Goal: Transaction & Acquisition: Purchase product/service

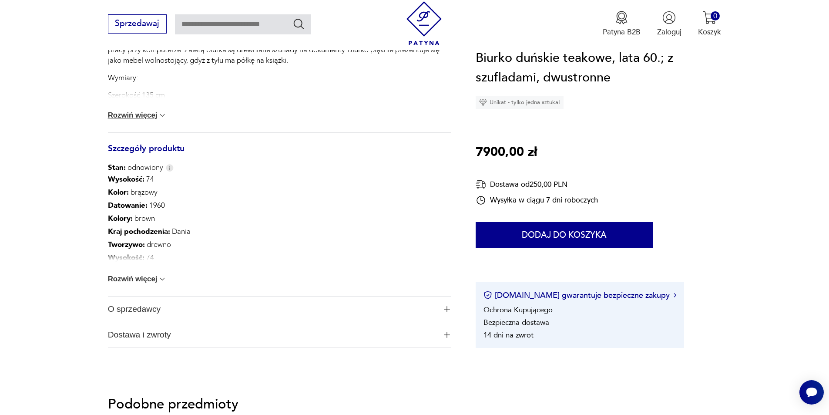
scroll to position [522, 0]
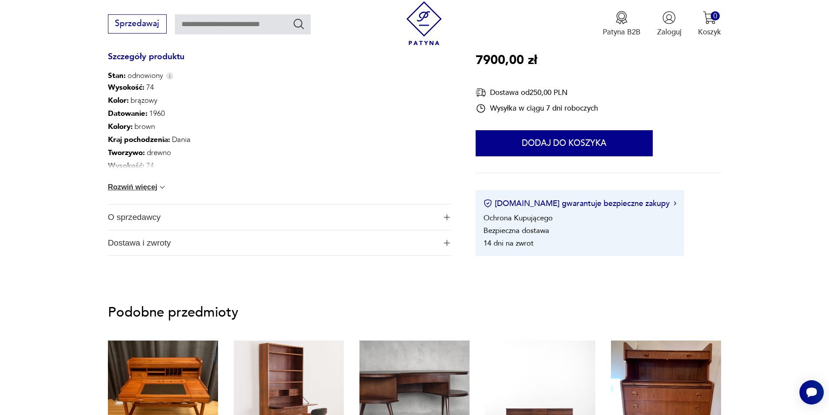
click at [135, 188] on button "Rozwiń więcej" at bounding box center [137, 187] width 59 height 9
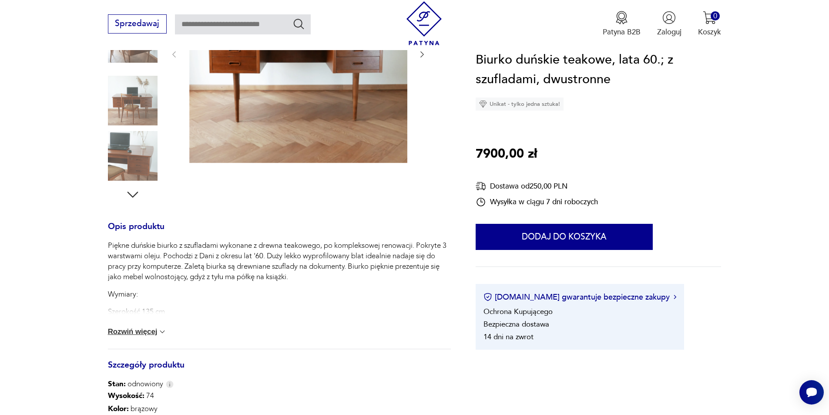
scroll to position [87, 0]
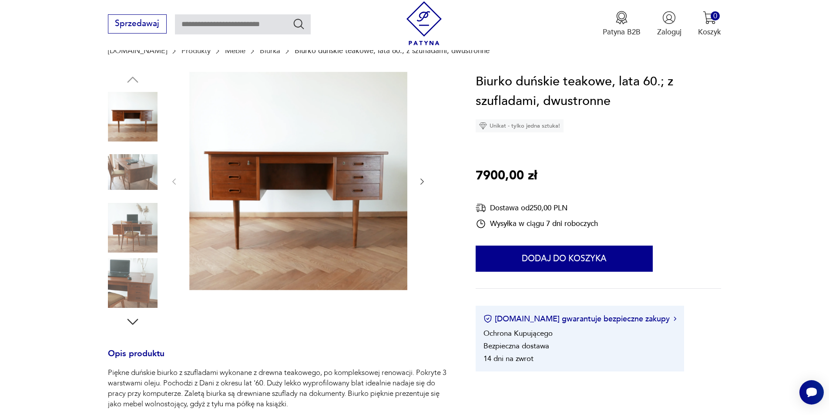
click at [293, 195] on img at bounding box center [298, 181] width 218 height 218
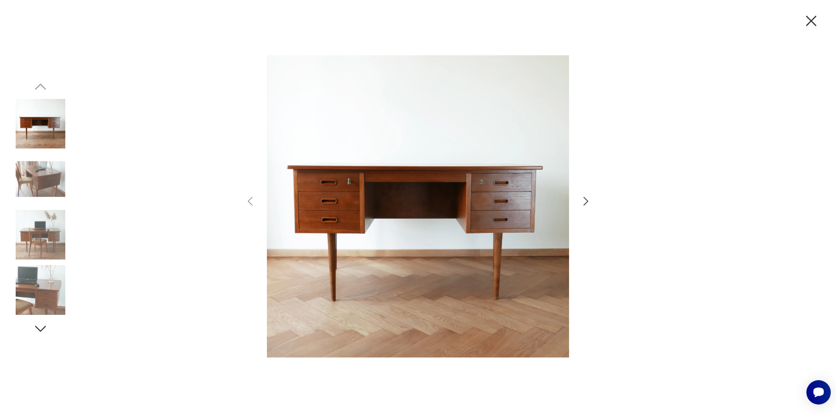
click at [583, 204] on icon "button" at bounding box center [585, 201] width 13 height 13
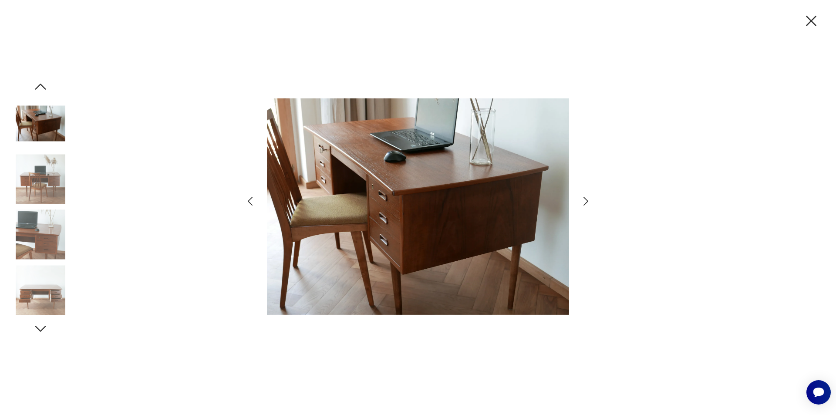
click at [583, 200] on icon "button" at bounding box center [585, 201] width 13 height 13
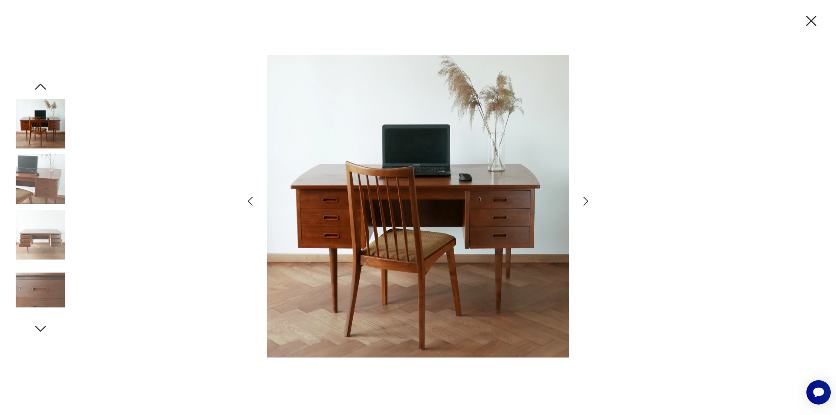
click at [583, 200] on icon "button" at bounding box center [585, 201] width 13 height 13
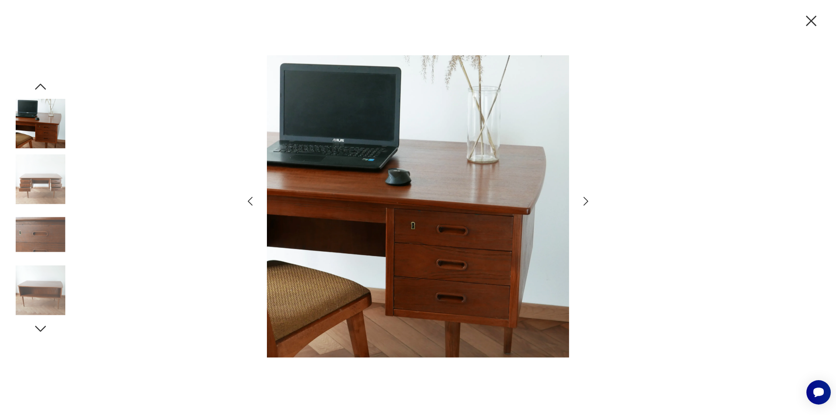
click at [583, 200] on icon "button" at bounding box center [585, 201] width 13 height 13
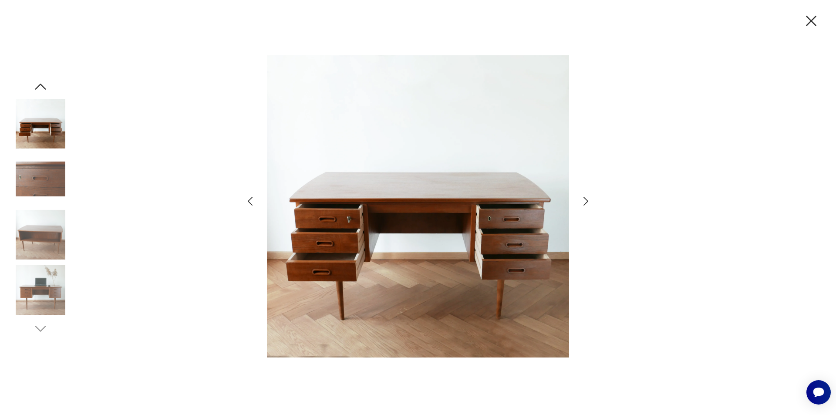
click at [585, 197] on icon "button" at bounding box center [585, 201] width 13 height 13
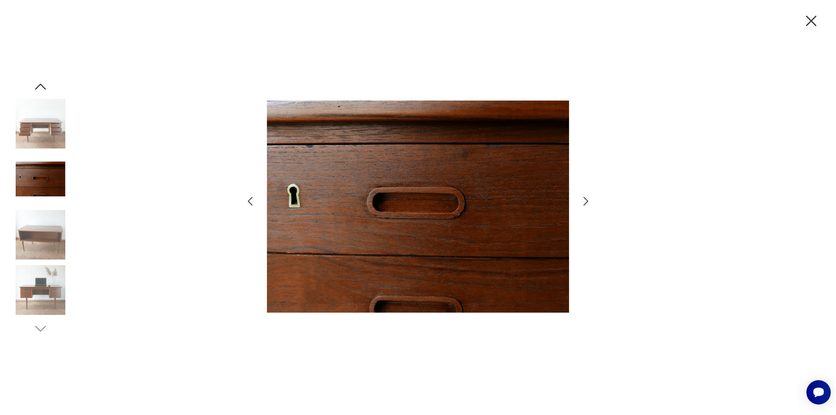
click at [586, 201] on icon "button" at bounding box center [585, 201] width 13 height 13
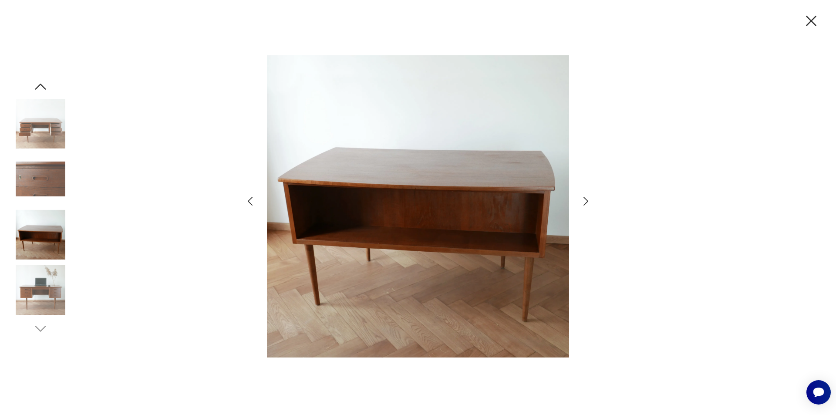
click at [586, 201] on icon "button" at bounding box center [585, 201] width 13 height 13
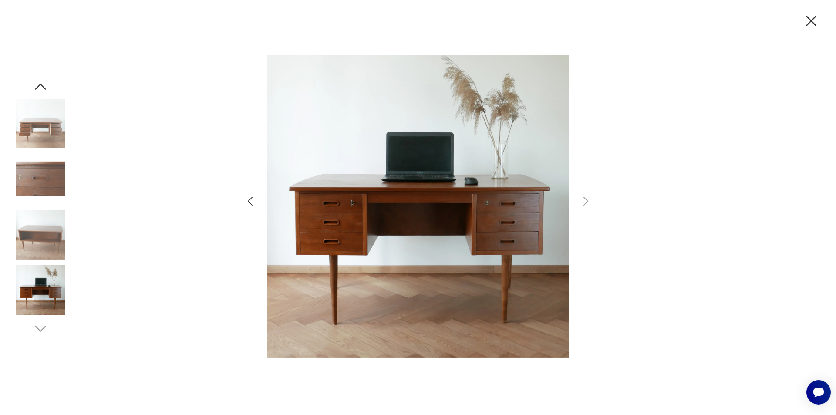
click at [814, 22] on icon "button" at bounding box center [811, 21] width 18 height 18
